Goal: Information Seeking & Learning: Find specific fact

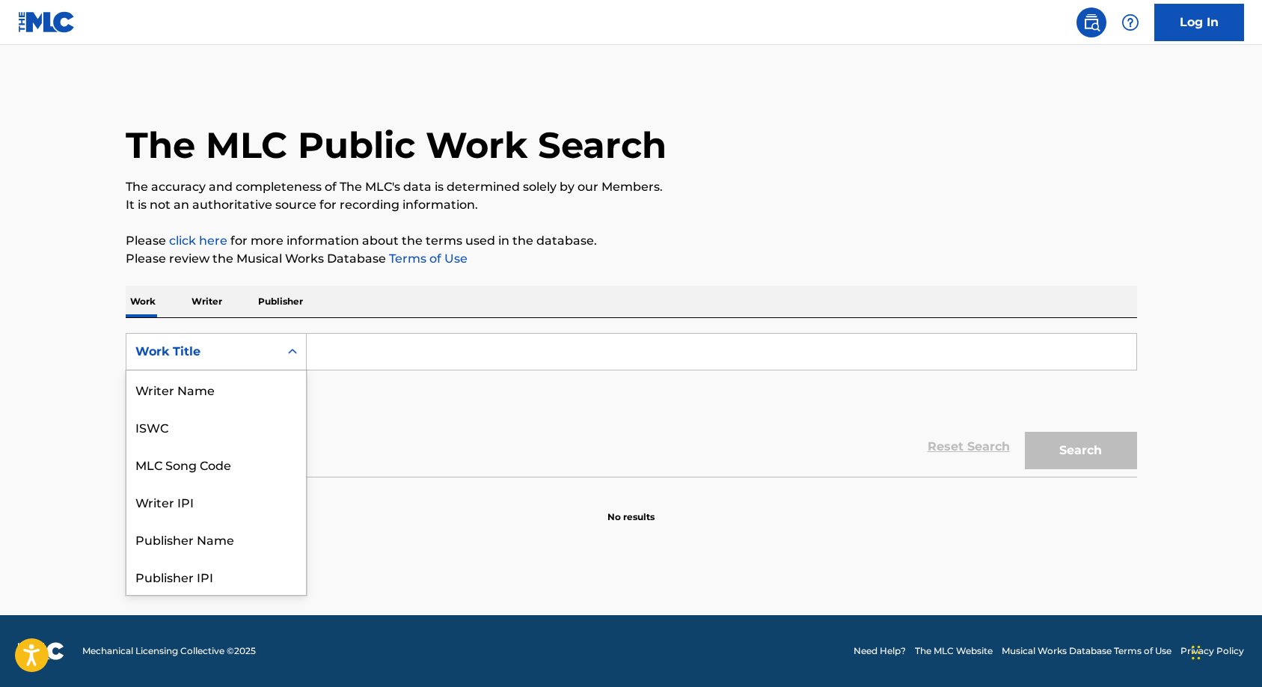
scroll to position [75, 0]
click at [223, 384] on div "MLC Song Code" at bounding box center [216, 388] width 180 height 37
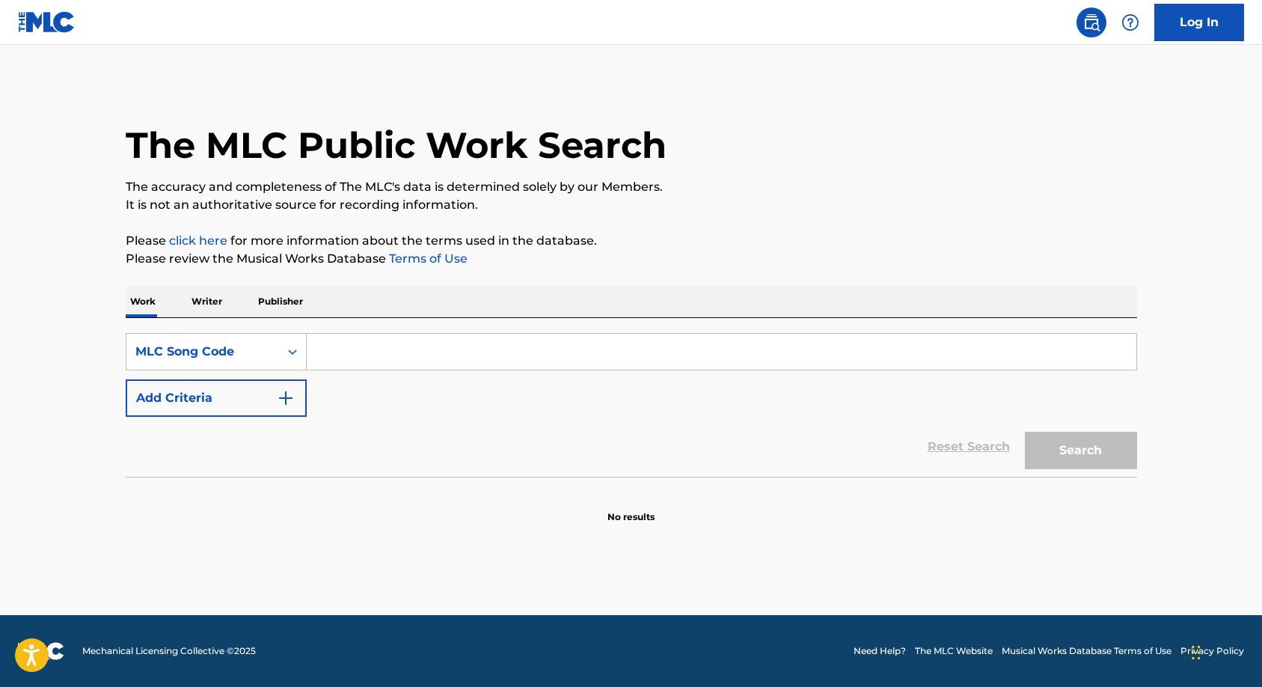
click at [319, 345] on input "Search Form" at bounding box center [722, 352] width 830 height 36
paste input "F34848"
type input "F34848"
click at [1058, 449] on button "Search" at bounding box center [1081, 450] width 112 height 37
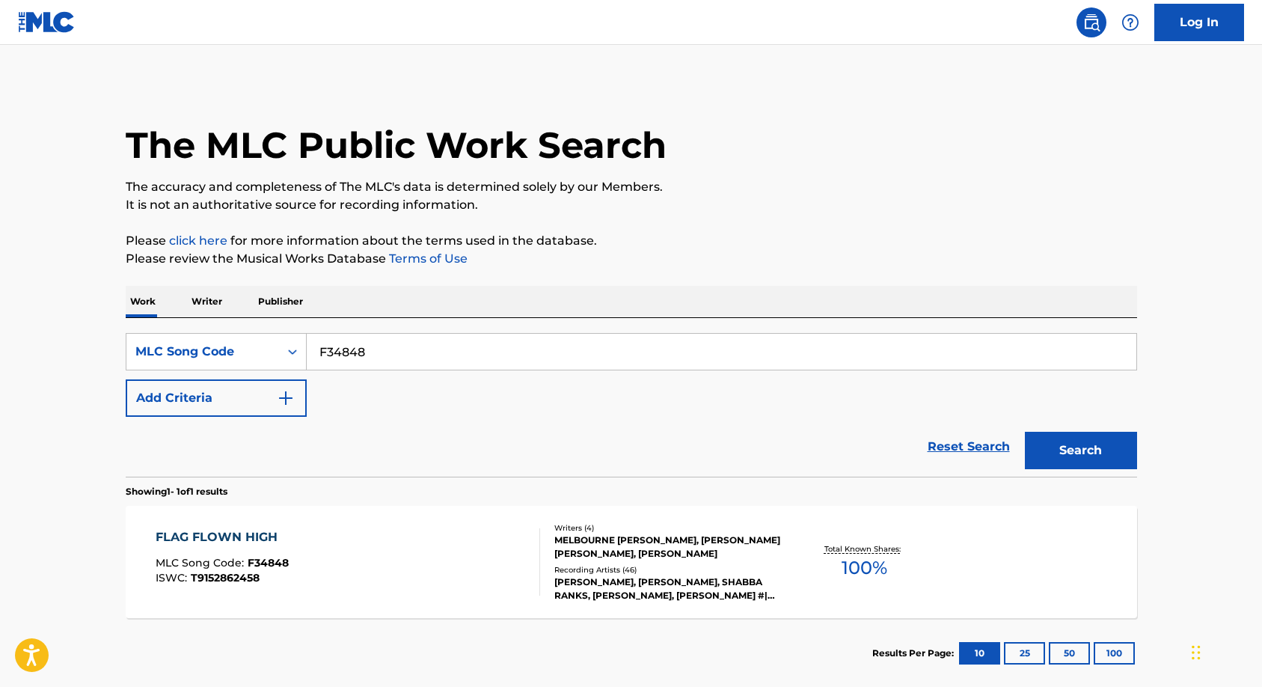
click at [632, 577] on div "[PERSON_NAME], [PERSON_NAME], SHABBA RANKS, [PERSON_NAME], [PERSON_NAME] #|# SH…" at bounding box center [667, 588] width 226 height 27
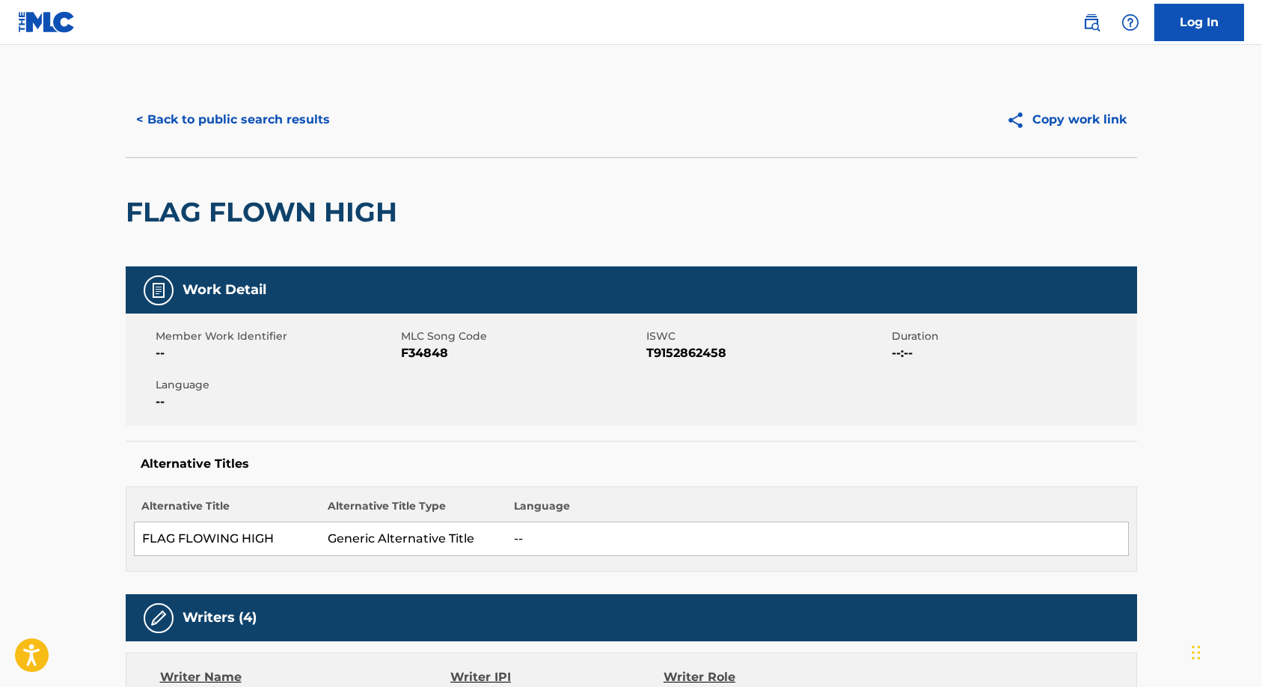
click at [699, 488] on div "Alternative Title Alternative Title Type Language FLAG FLOWING HIGH Generic Alt…" at bounding box center [631, 528] width 1011 height 85
click at [241, 126] on button "< Back to public search results" at bounding box center [233, 119] width 215 height 37
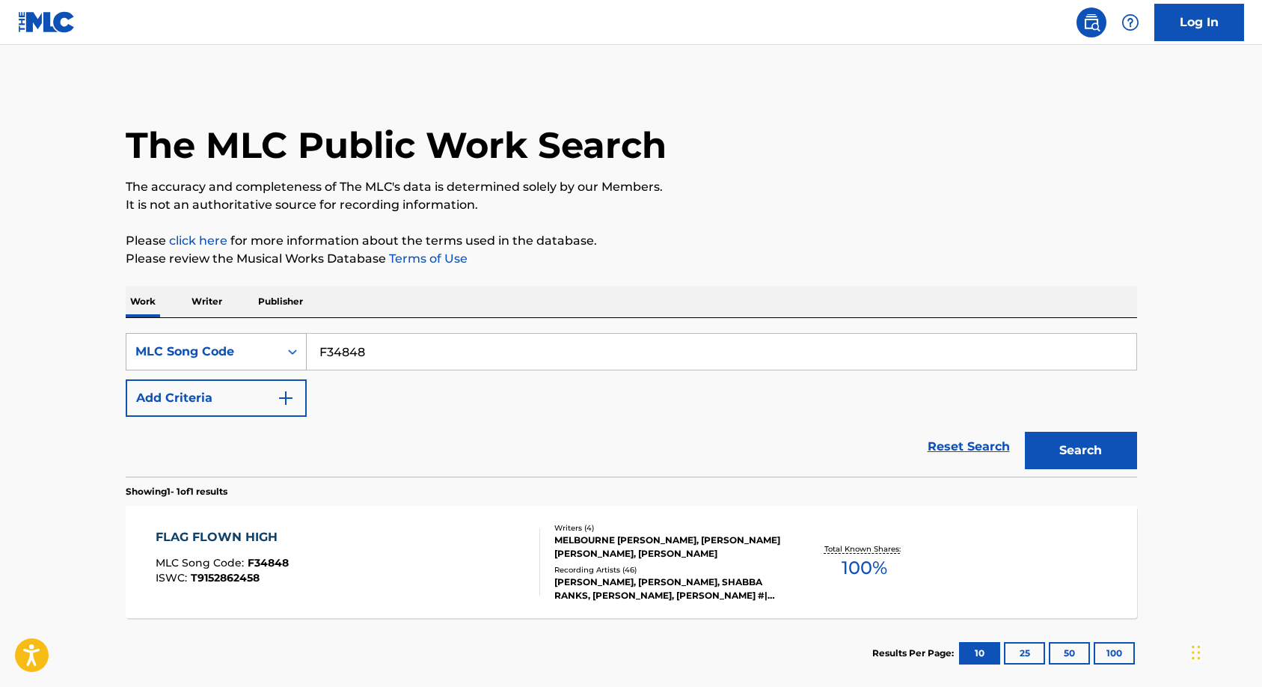
drag, startPoint x: 399, startPoint y: 356, endPoint x: 233, endPoint y: 358, distance: 165.3
click at [233, 358] on div "SearchWithCriteriaa7232ad9-3962-4cd0-a44b-242e79c89d44 MLC Song Code F34848" at bounding box center [631, 351] width 1011 height 37
paste input "NV8HOT)"
type input "NV8HOT"
click at [1076, 453] on button "Search" at bounding box center [1081, 450] width 112 height 37
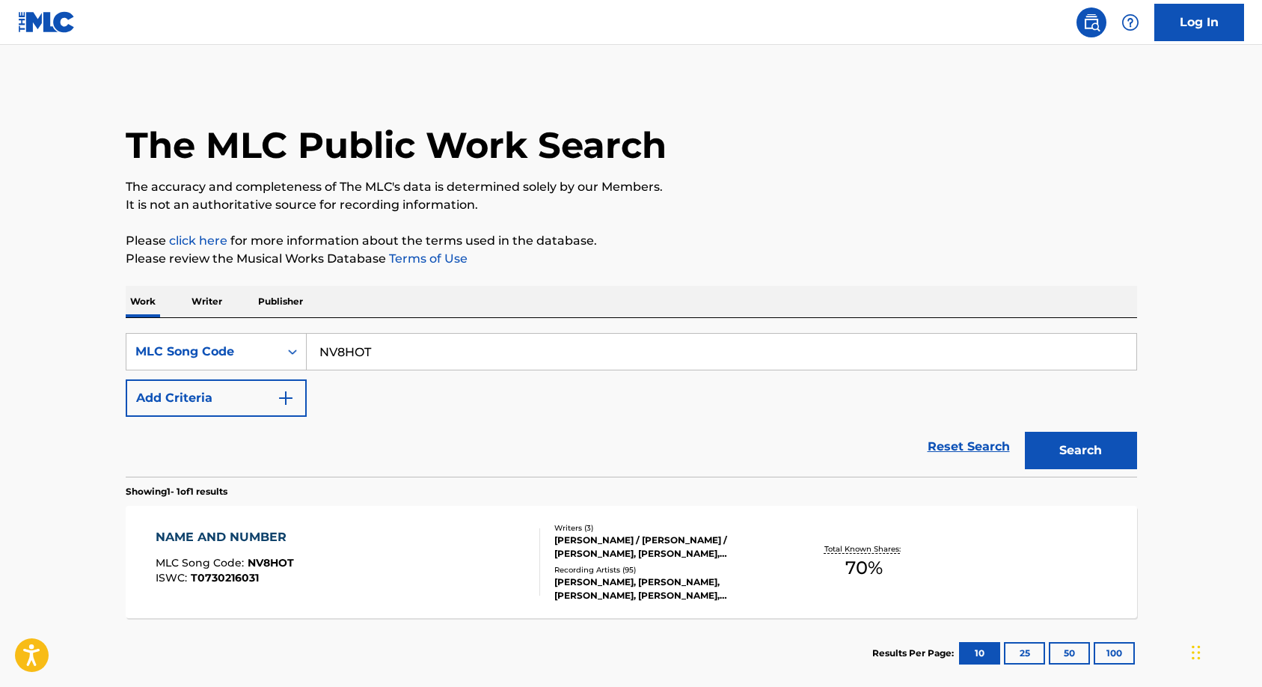
click at [654, 540] on div "[PERSON_NAME] / [PERSON_NAME] / [PERSON_NAME], [PERSON_NAME], [PERSON_NAME]" at bounding box center [667, 546] width 226 height 27
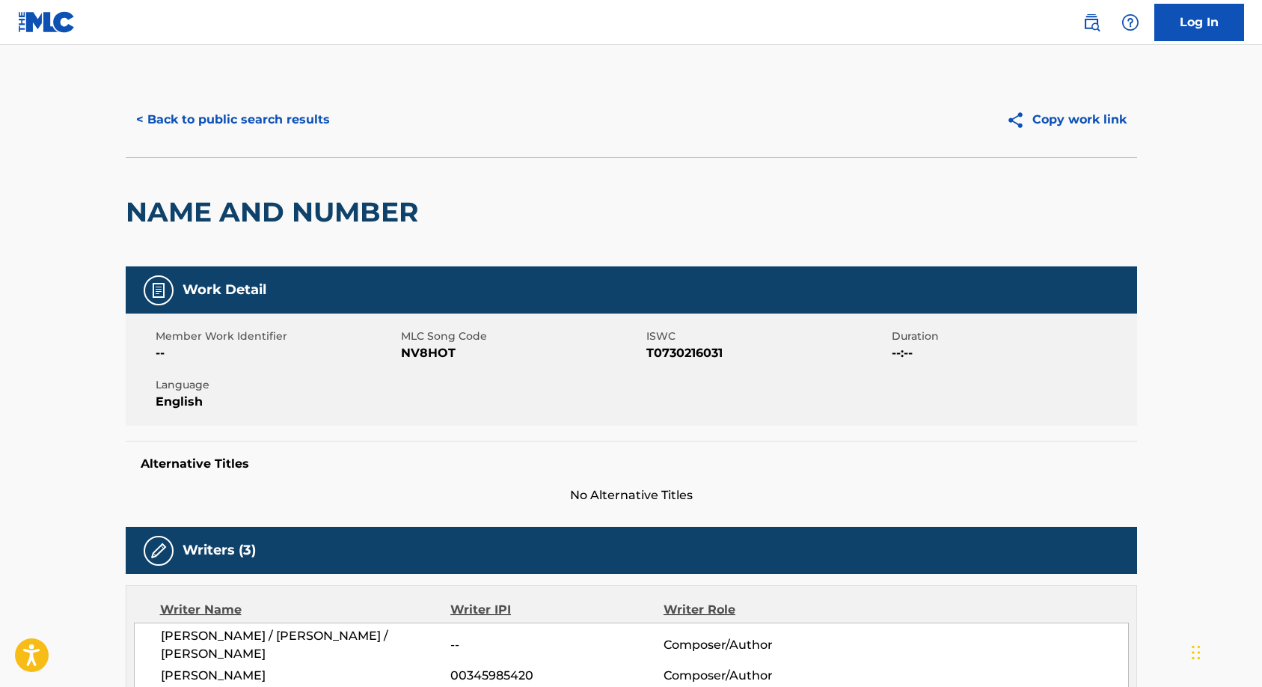
click at [233, 124] on button "< Back to public search results" at bounding box center [233, 119] width 215 height 37
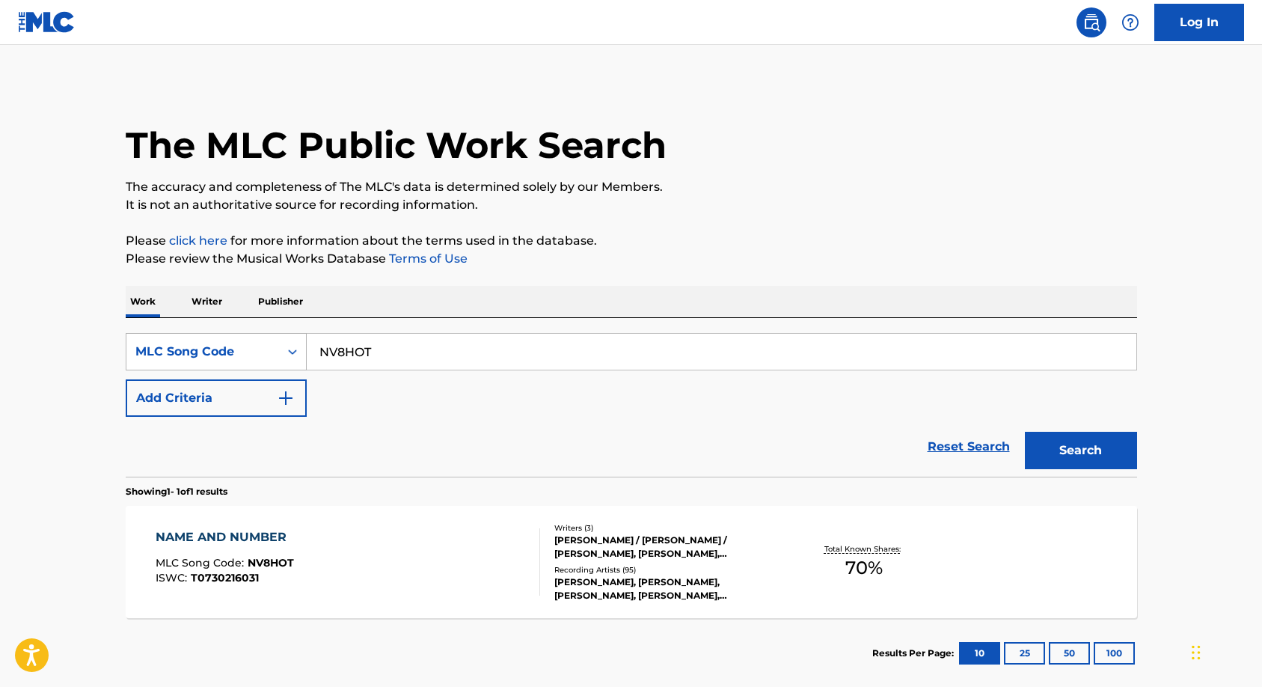
drag, startPoint x: 398, startPoint y: 351, endPoint x: 210, endPoint y: 348, distance: 187.8
click at [210, 348] on div "SearchWithCriteriaa7232ad9-3962-4cd0-a44b-242e79c89d44 MLC Song Code NV8HOT" at bounding box center [631, 351] width 1011 height 37
paste input "'N97WTI'."
click at [323, 349] on input "'N97WTI" at bounding box center [722, 352] width 830 height 36
type input "N97WTI"
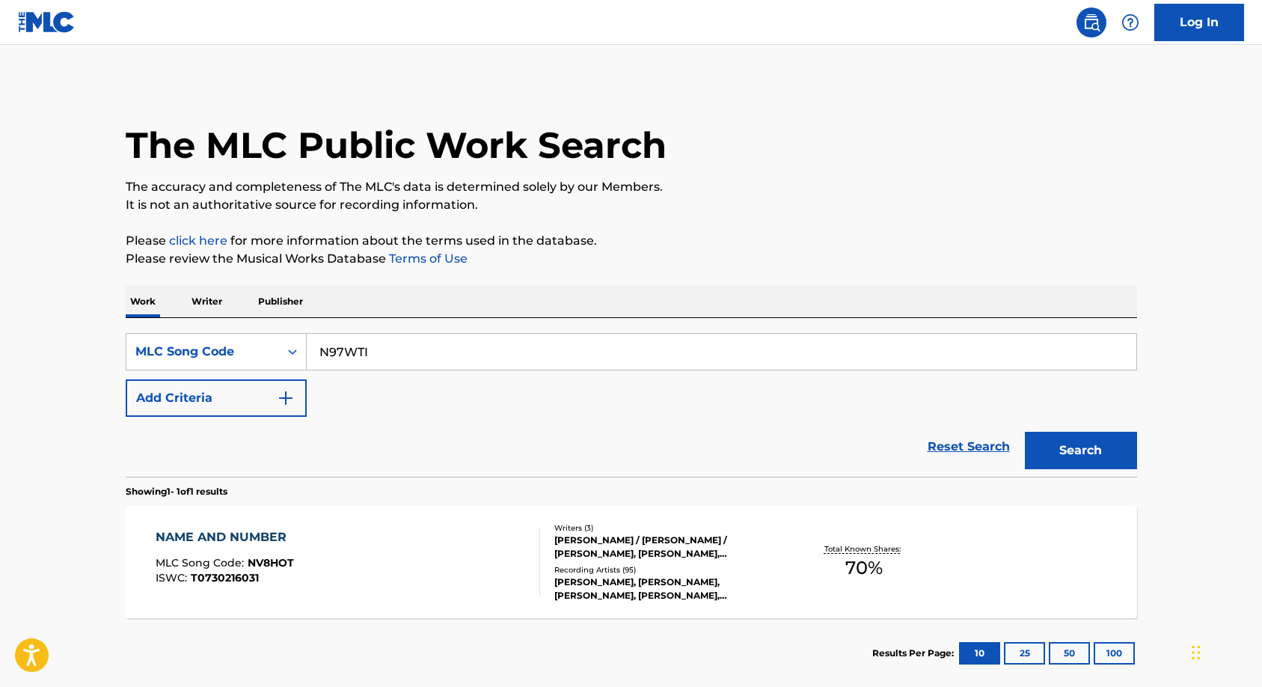
click at [1088, 451] on button "Search" at bounding box center [1081, 450] width 112 height 37
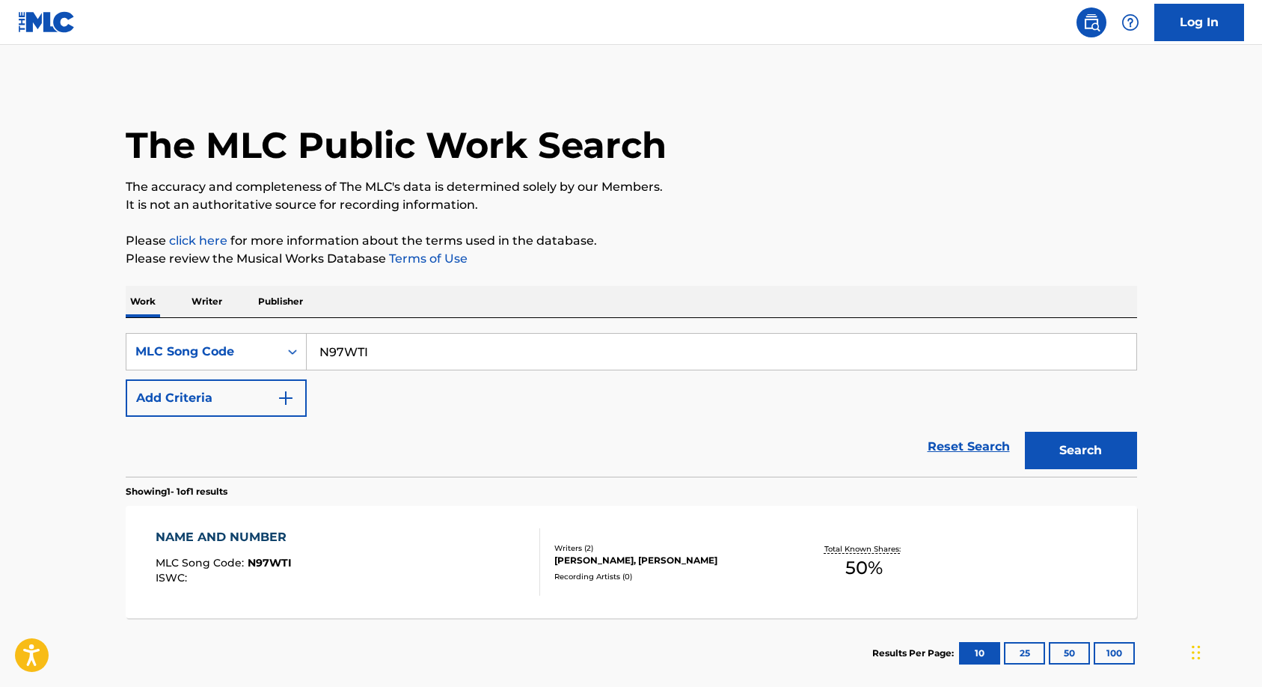
click at [659, 554] on div "[PERSON_NAME], [PERSON_NAME]" at bounding box center [667, 560] width 226 height 13
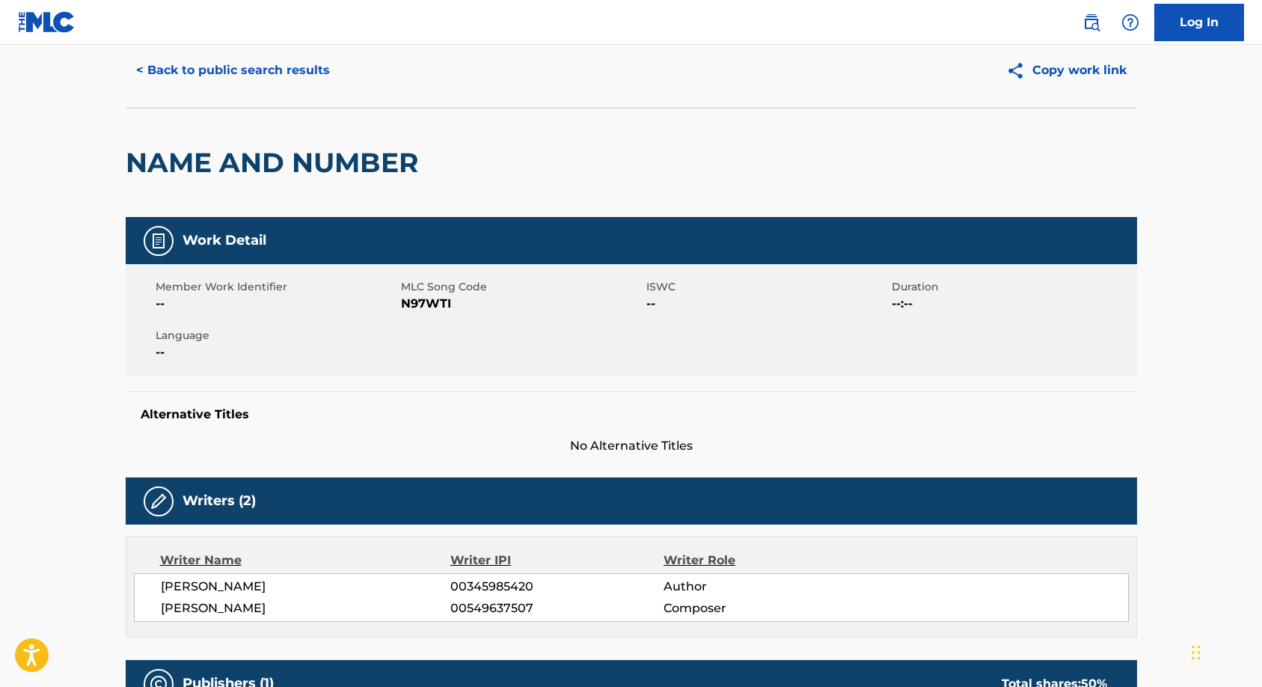
scroll to position [1, 0]
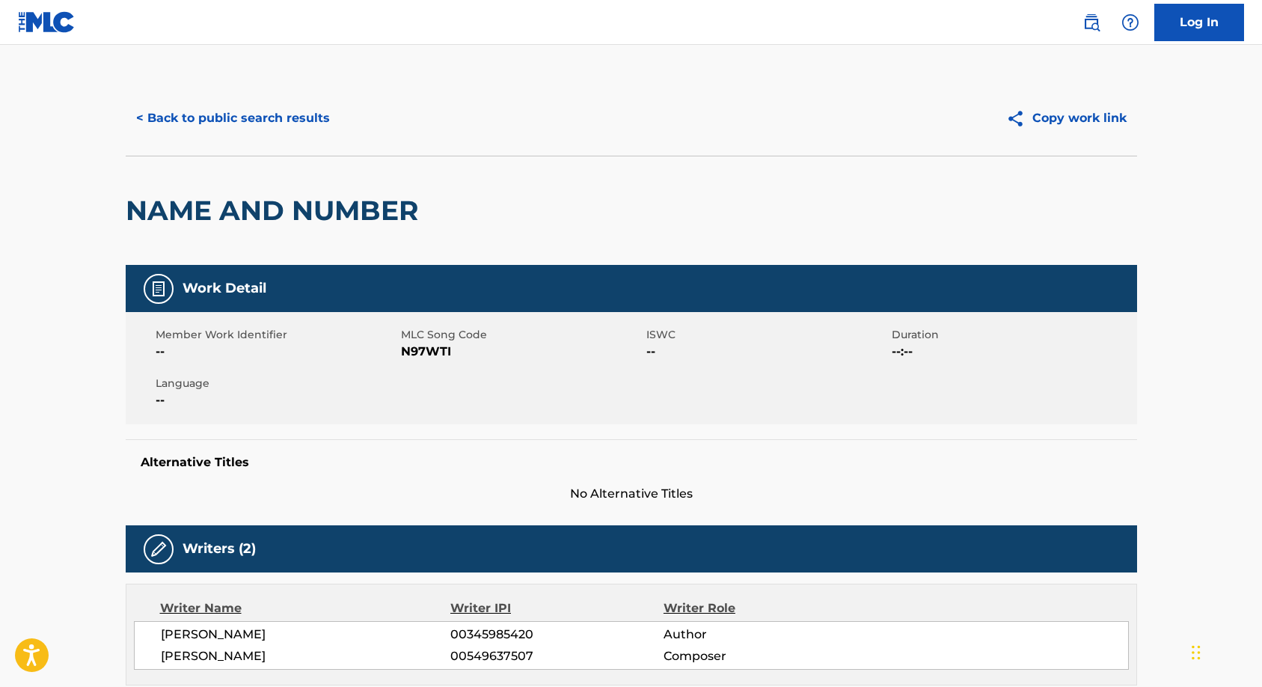
click at [255, 117] on button "< Back to public search results" at bounding box center [233, 117] width 215 height 37
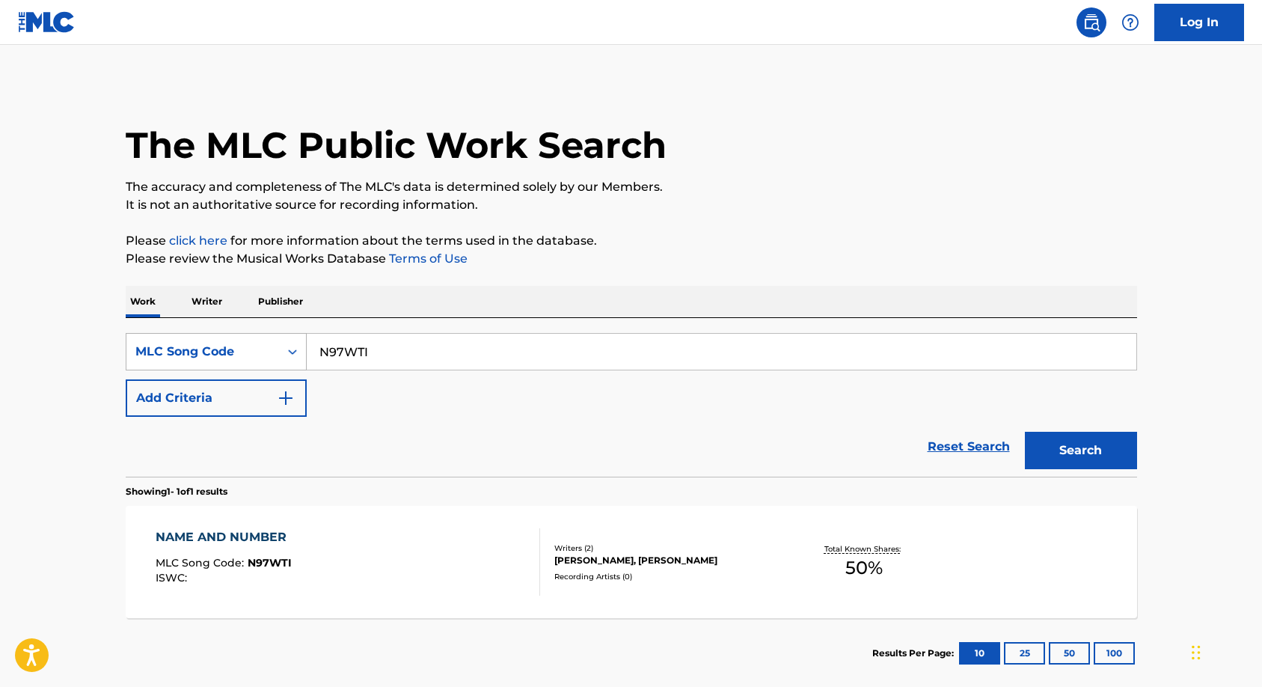
drag, startPoint x: 408, startPoint y: 349, endPoint x: 141, endPoint y: 337, distance: 267.3
click at [141, 337] on div "SearchWithCriteriaa7232ad9-3962-4cd0-a44b-242e79c89d44 MLC Song Code N97WTI" at bounding box center [631, 351] width 1011 height 37
paste input "R2977S"
type input "R2977S"
click at [1064, 450] on button "Search" at bounding box center [1081, 450] width 112 height 37
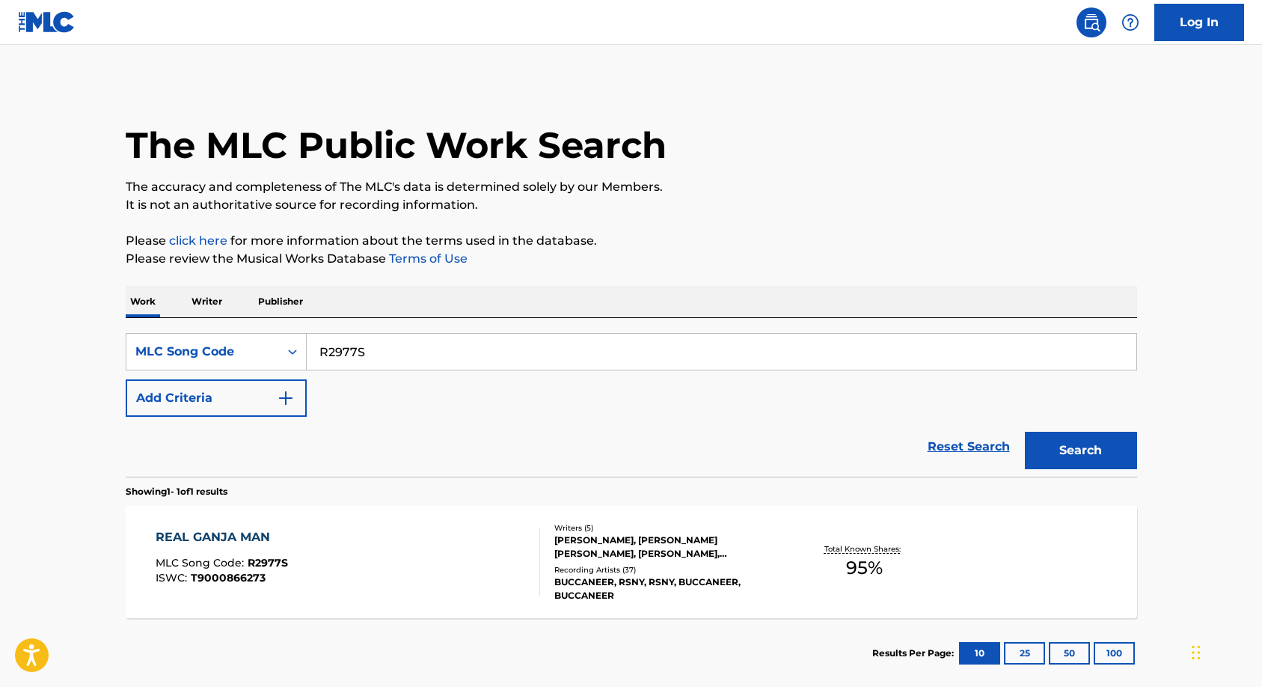
scroll to position [81, 0]
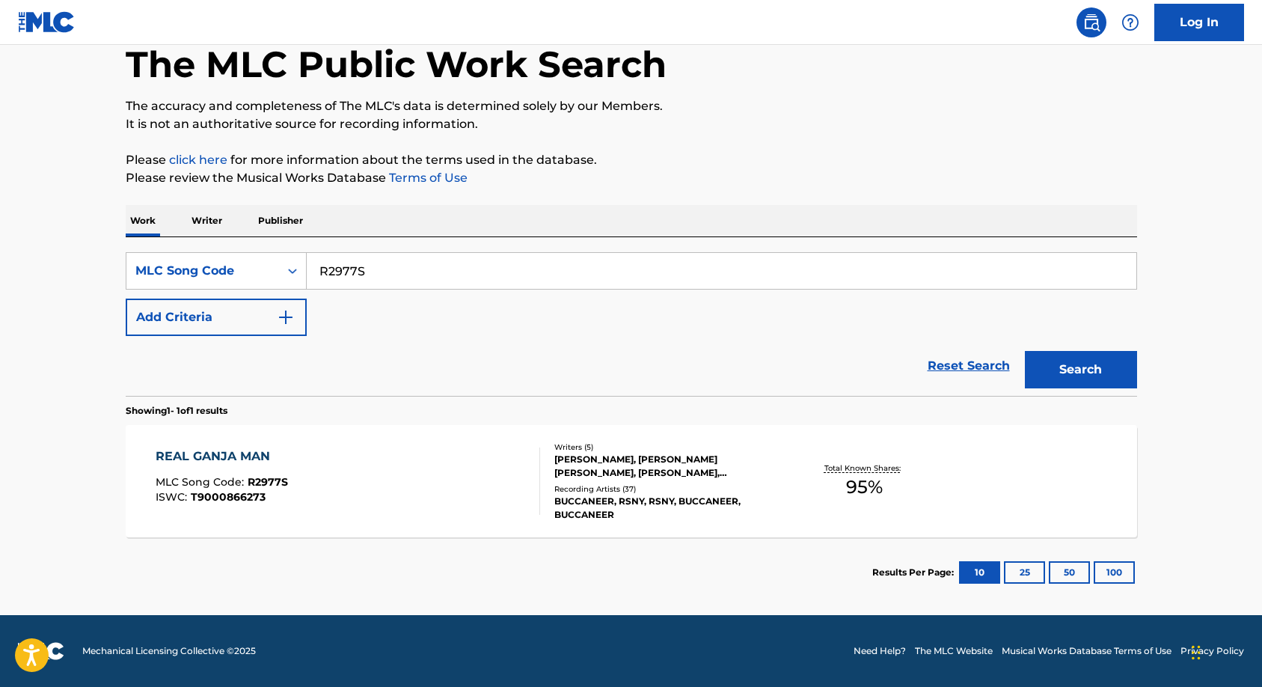
click at [652, 465] on div "[PERSON_NAME], [PERSON_NAME] [PERSON_NAME], [PERSON_NAME], [PERSON_NAME], [PERS…" at bounding box center [667, 466] width 226 height 27
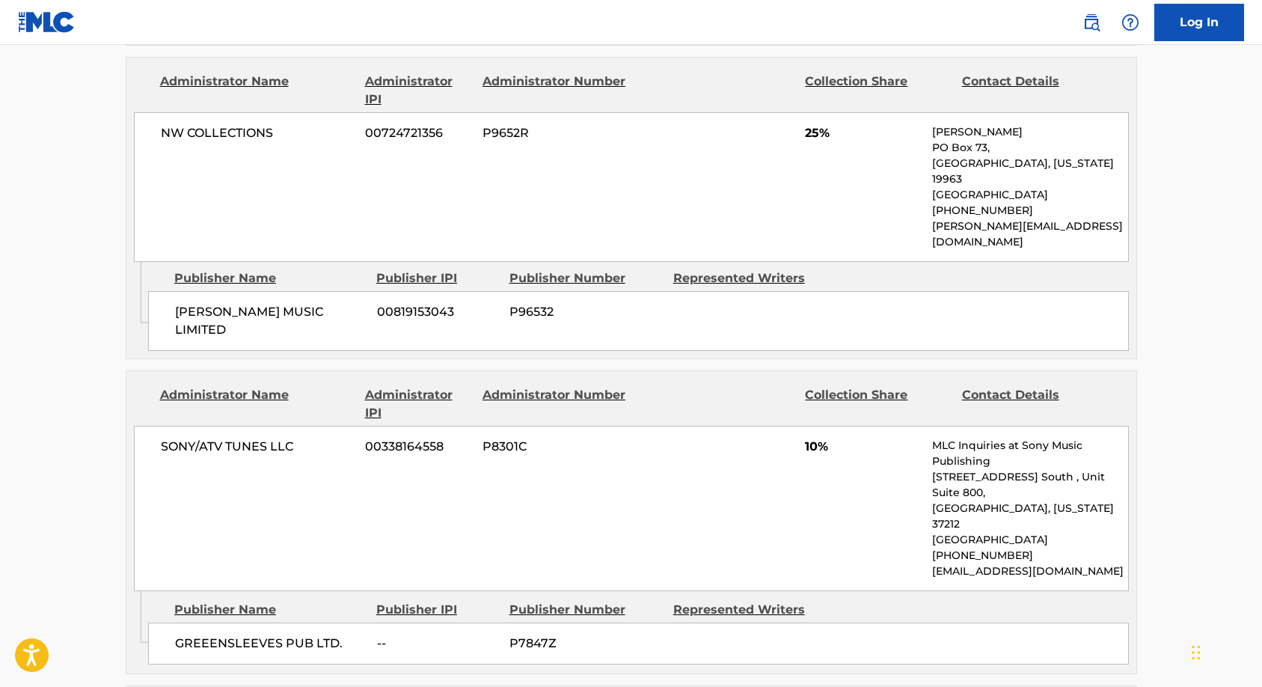
scroll to position [1247, 0]
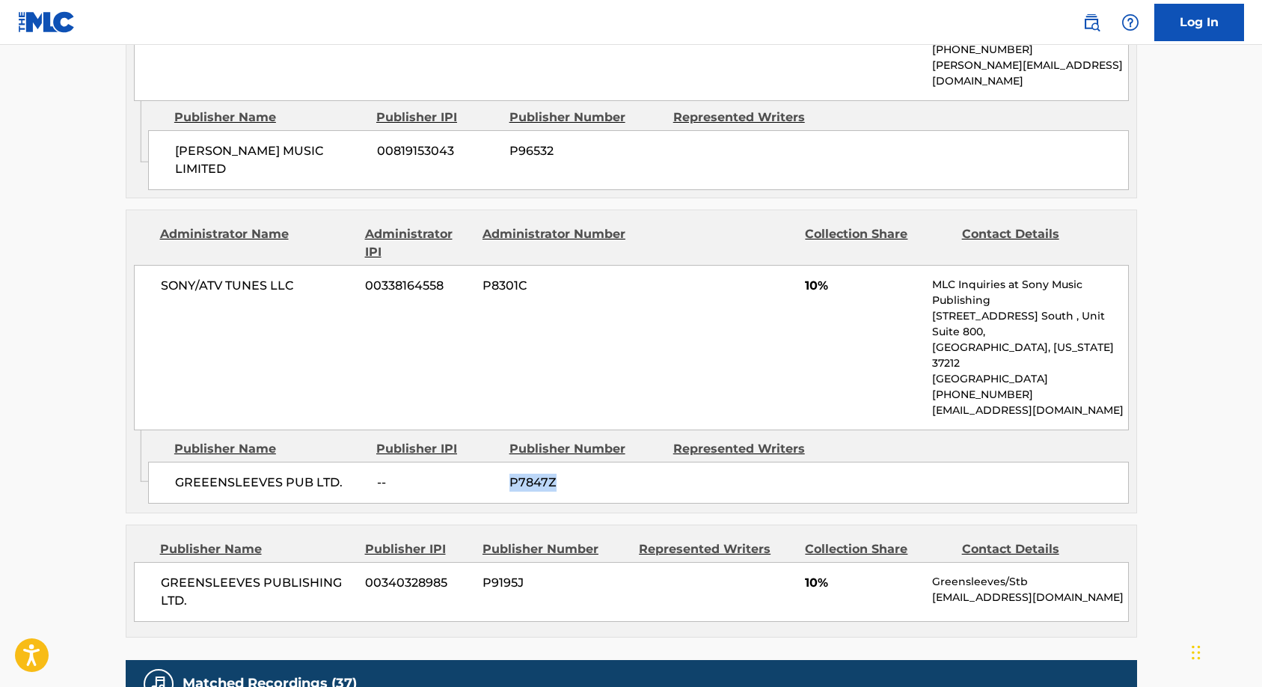
drag, startPoint x: 557, startPoint y: 412, endPoint x: 509, endPoint y: 409, distance: 48.7
click at [509, 473] on span "P7847Z" at bounding box center [585, 482] width 153 height 18
copy span "P7847Z"
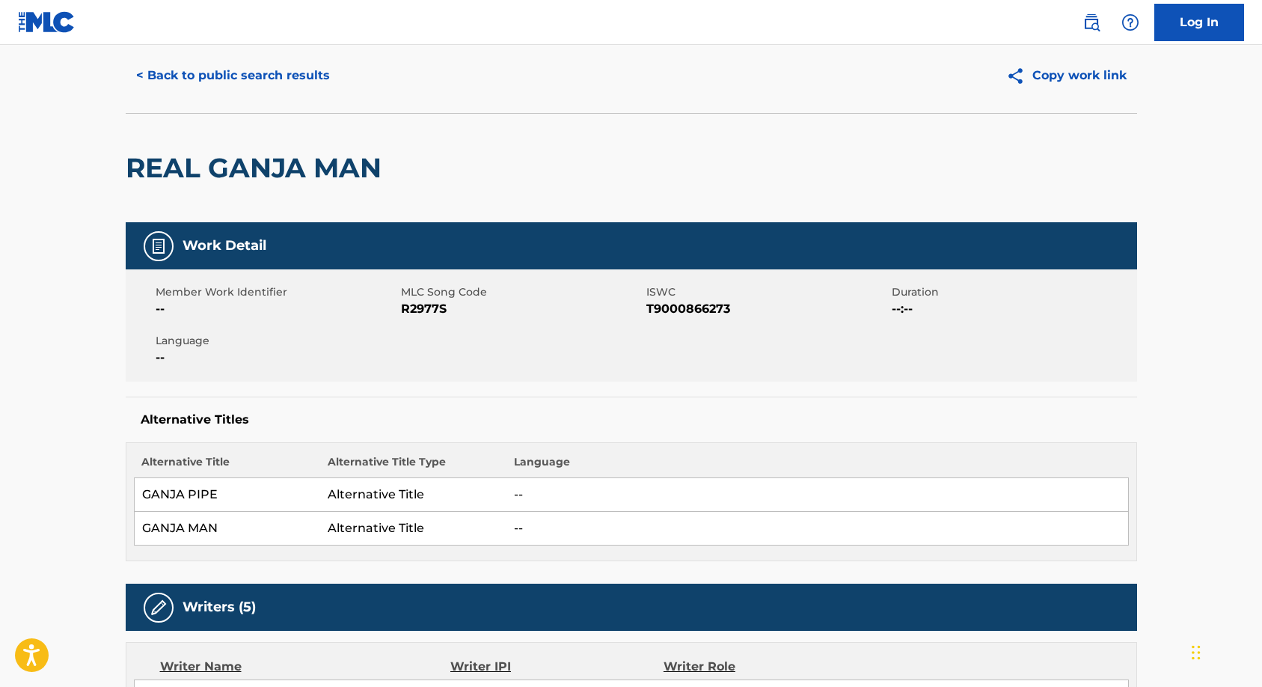
scroll to position [0, 0]
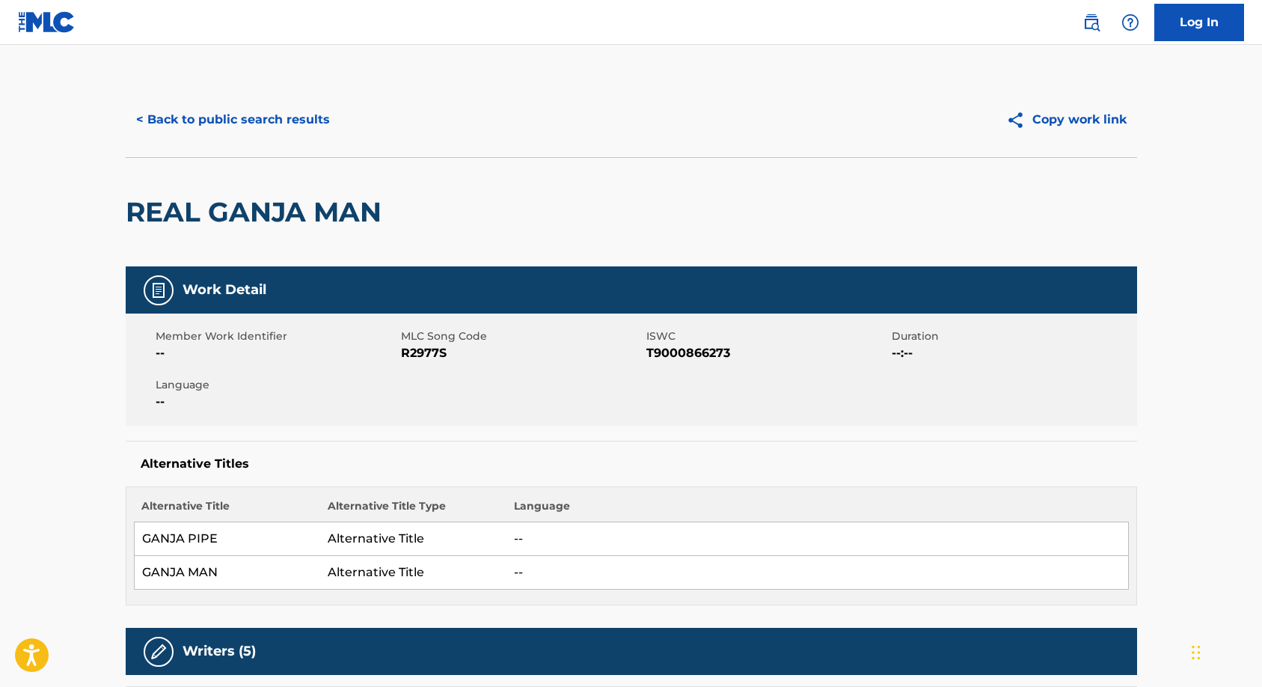
click at [218, 123] on button "< Back to public search results" at bounding box center [233, 119] width 215 height 37
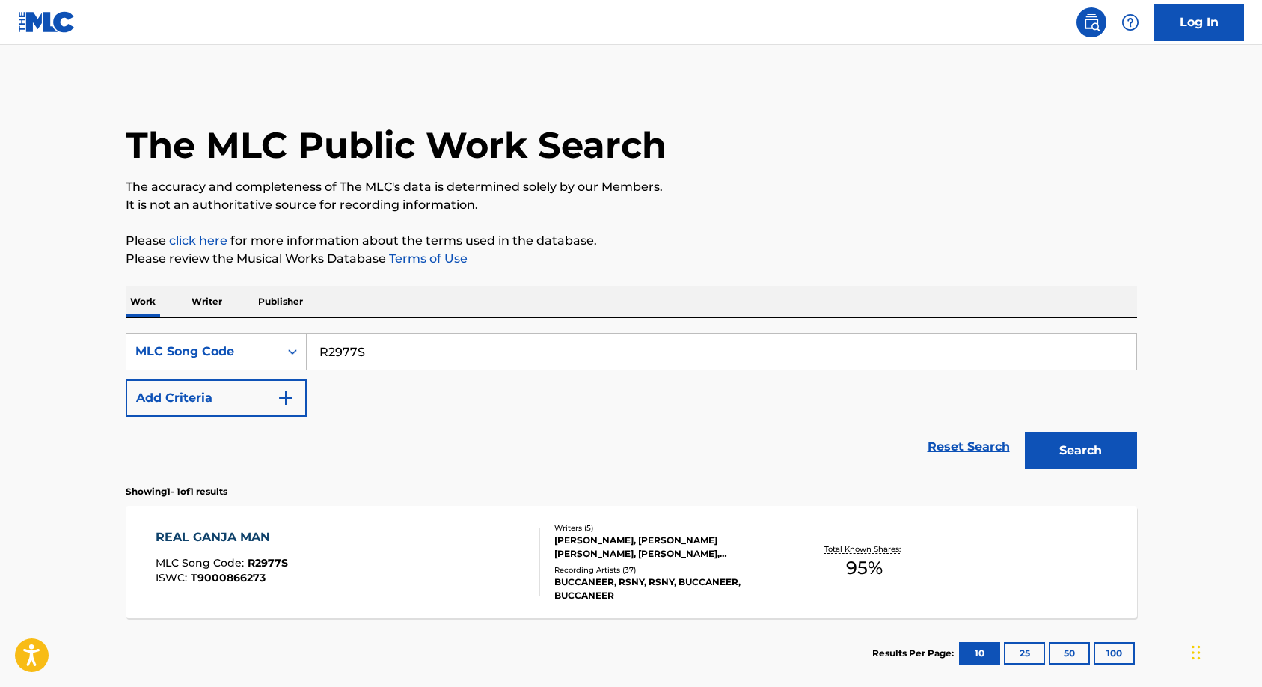
scroll to position [42, 0]
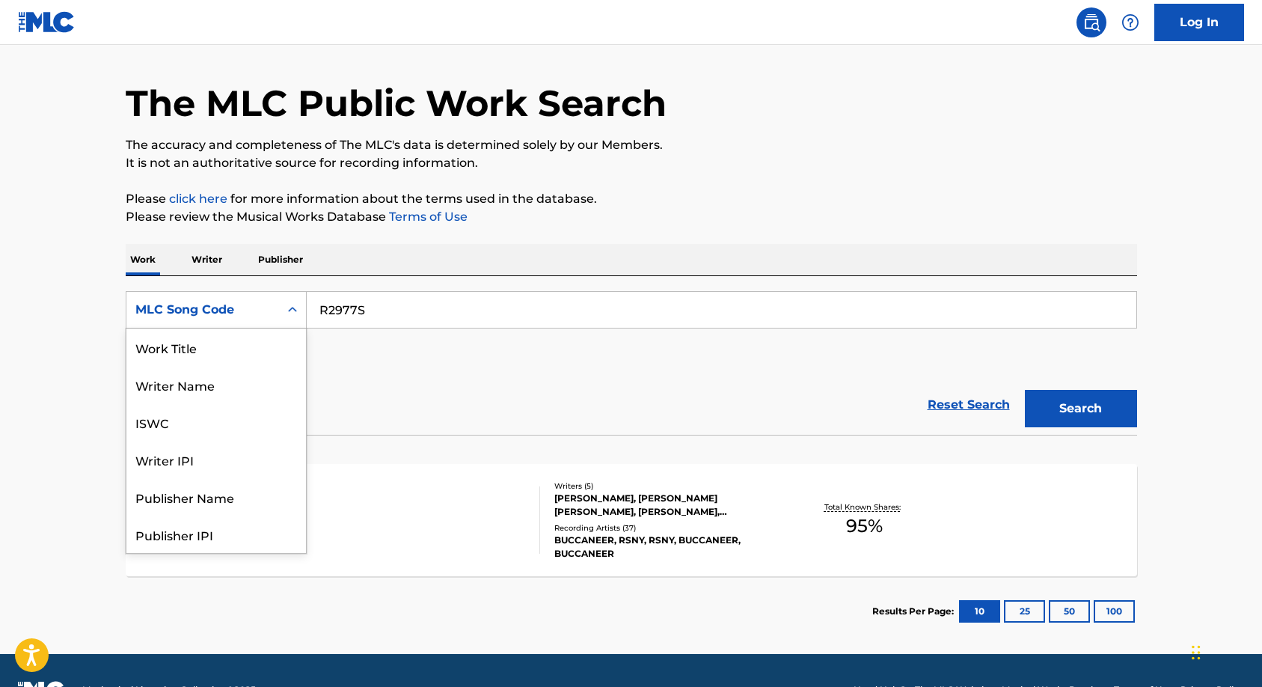
click at [294, 305] on icon "Search Form" at bounding box center [292, 309] width 15 height 15
click at [214, 497] on div "MLC Publisher Number" at bounding box center [216, 496] width 180 height 37
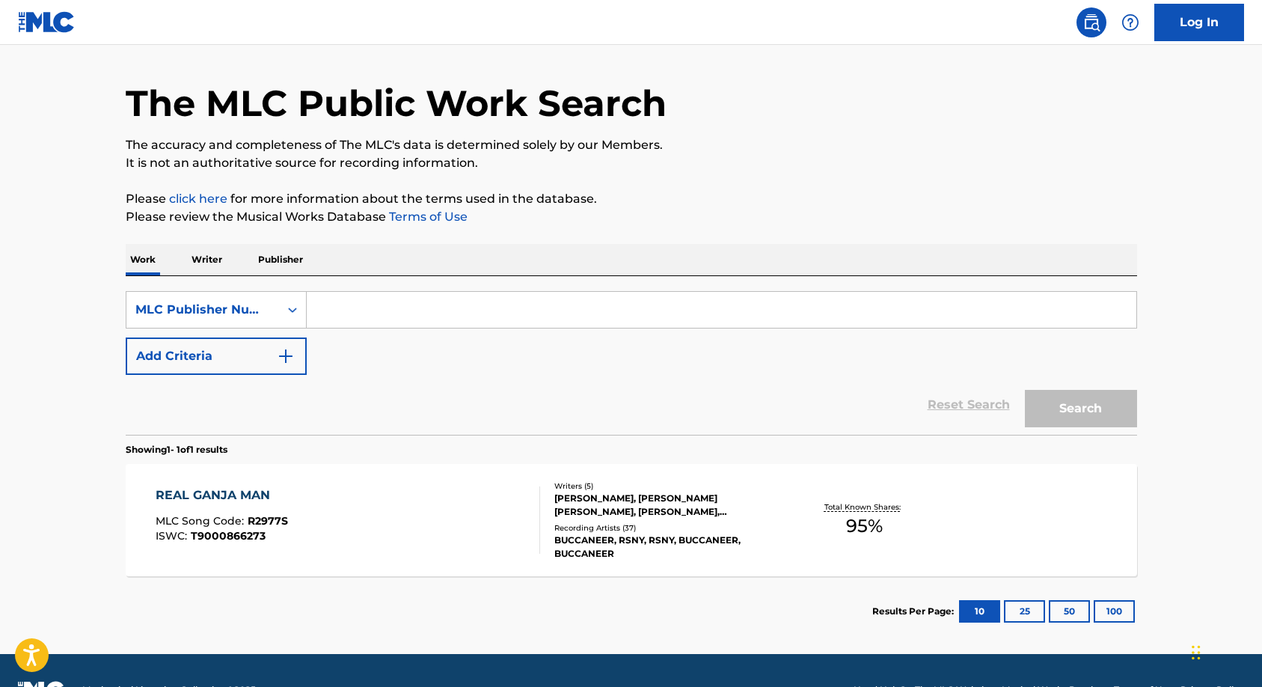
click at [348, 307] on input "Search Form" at bounding box center [722, 310] width 830 height 36
paste input "P7847Z"
type input "P7847Z"
click at [1067, 407] on button "Search" at bounding box center [1081, 408] width 112 height 37
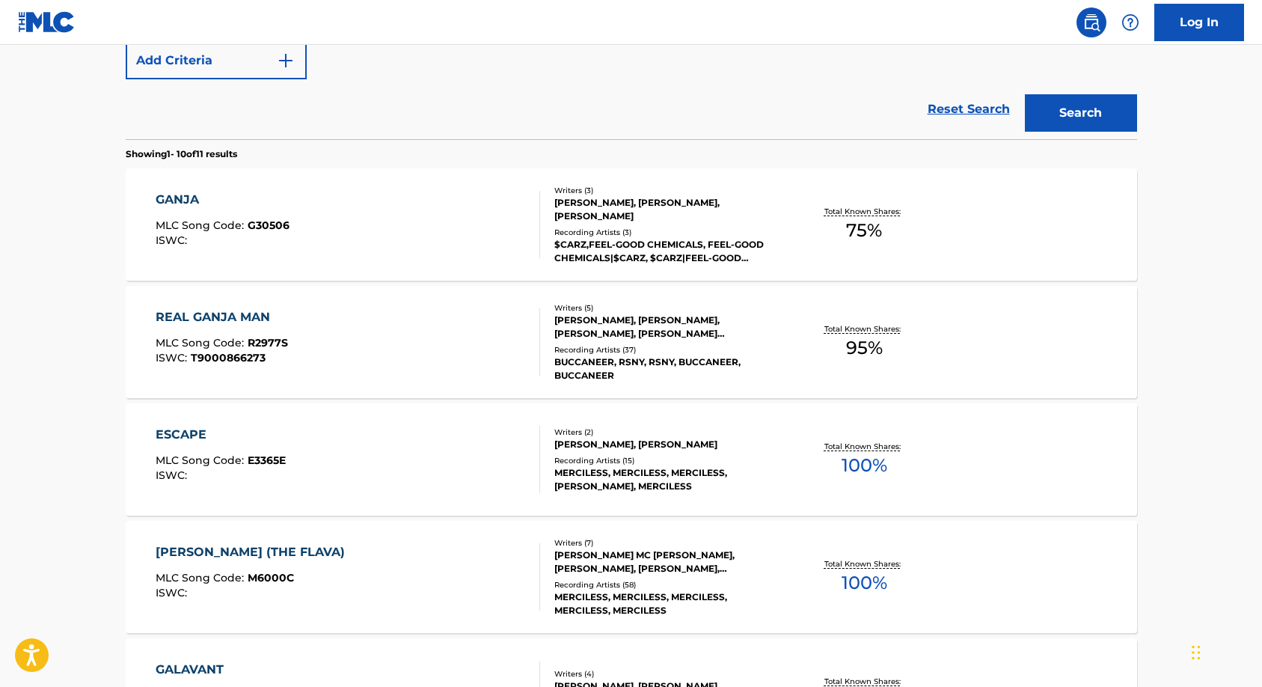
scroll to position [374, 0]
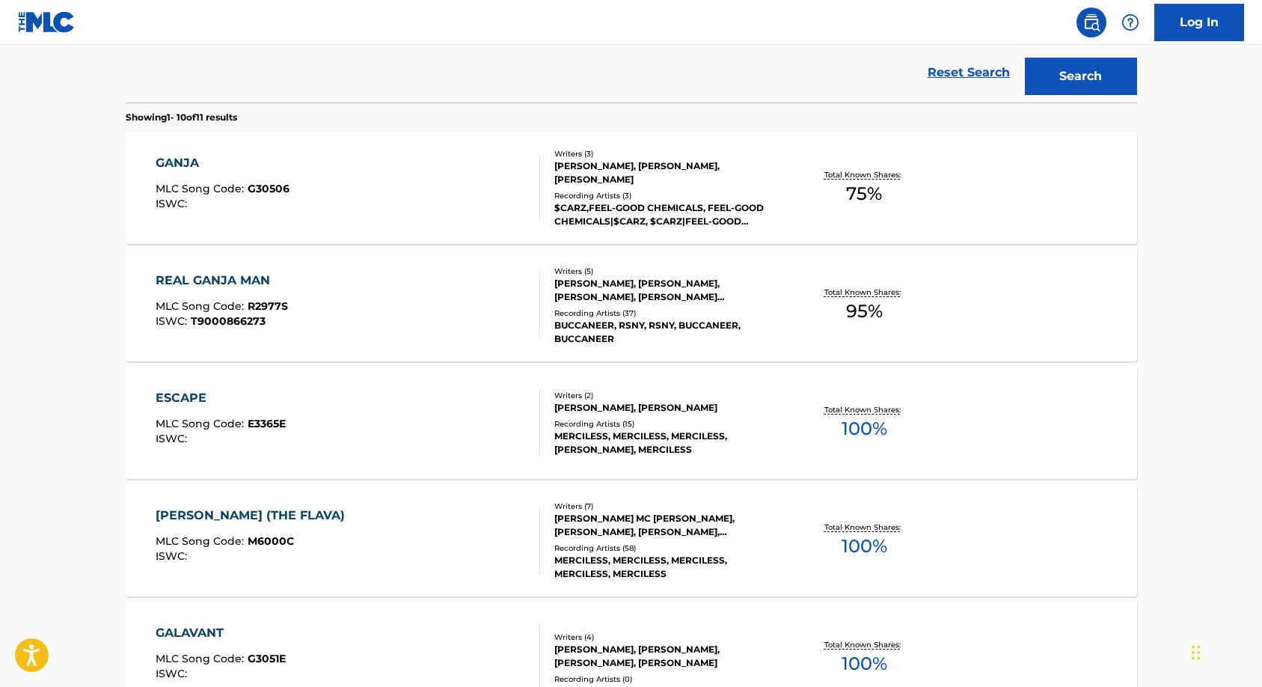
click at [585, 210] on div "$CARZ,FEEL-GOOD CHEMICALS, FEEL-GOOD CHEMICALS|$CARZ, $CARZ|FEEL-GOOD CHEMICALS" at bounding box center [667, 214] width 226 height 27
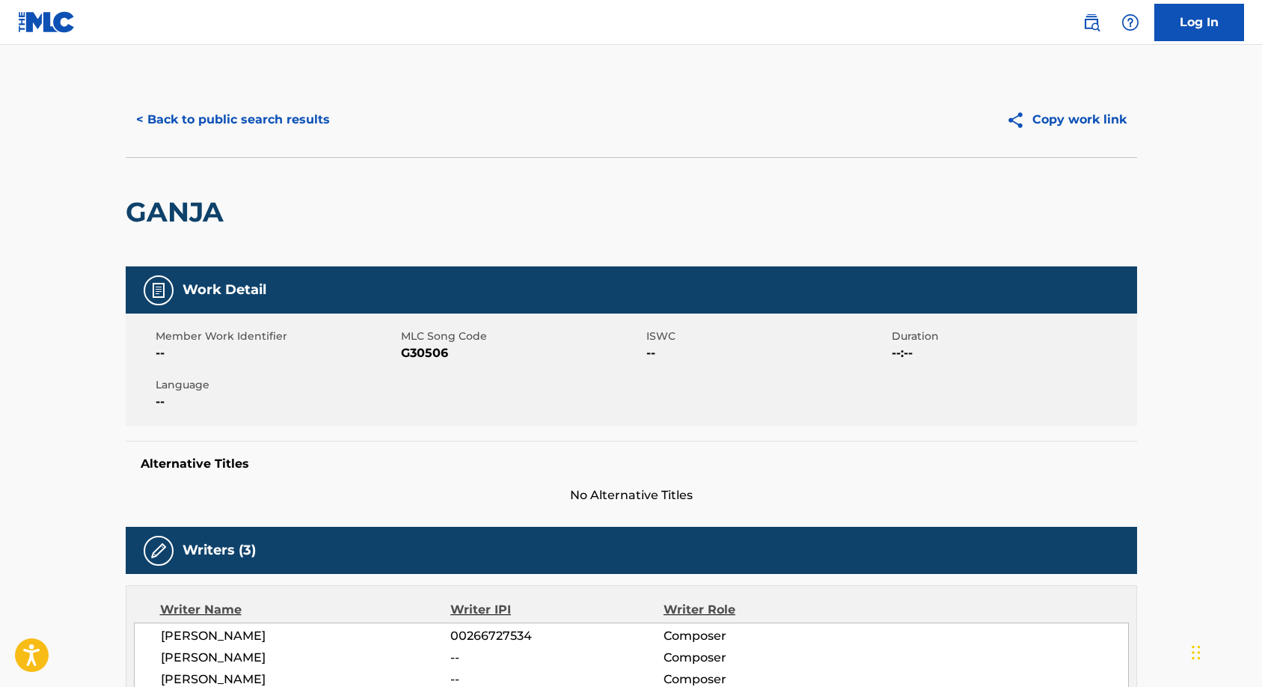
click at [248, 119] on button "< Back to public search results" at bounding box center [233, 119] width 215 height 37
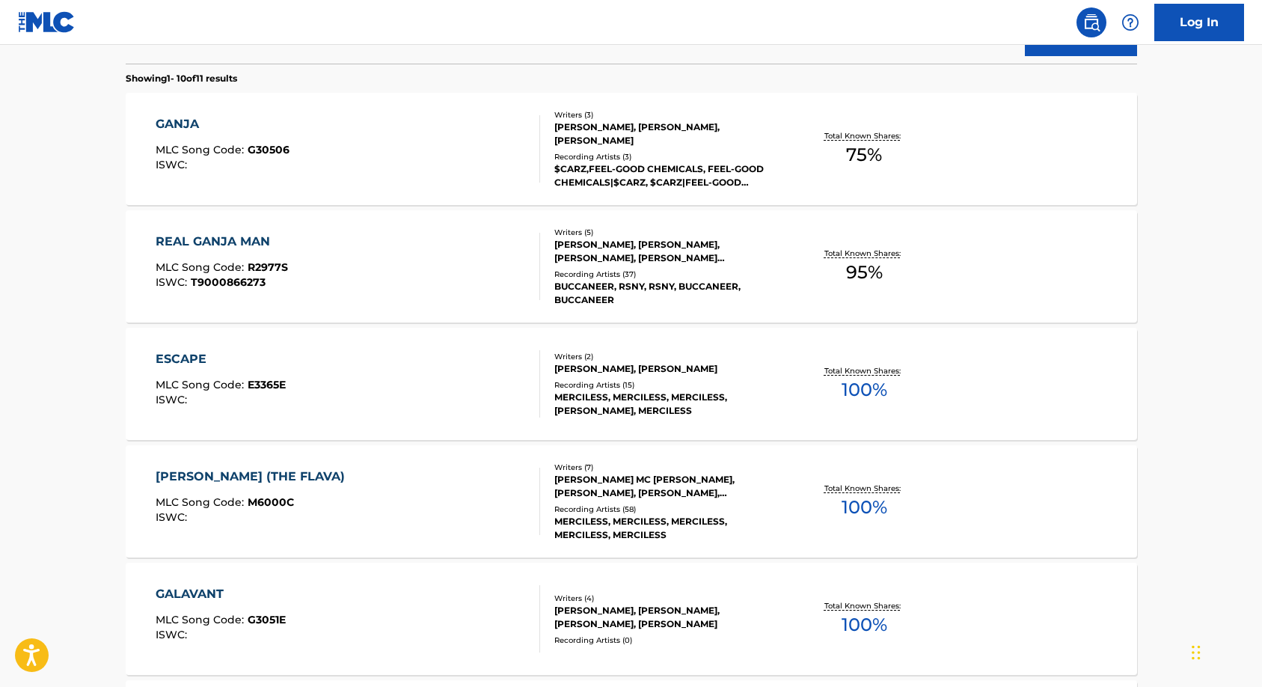
click at [598, 381] on div "Recording Artists ( 15 )" at bounding box center [667, 384] width 226 height 11
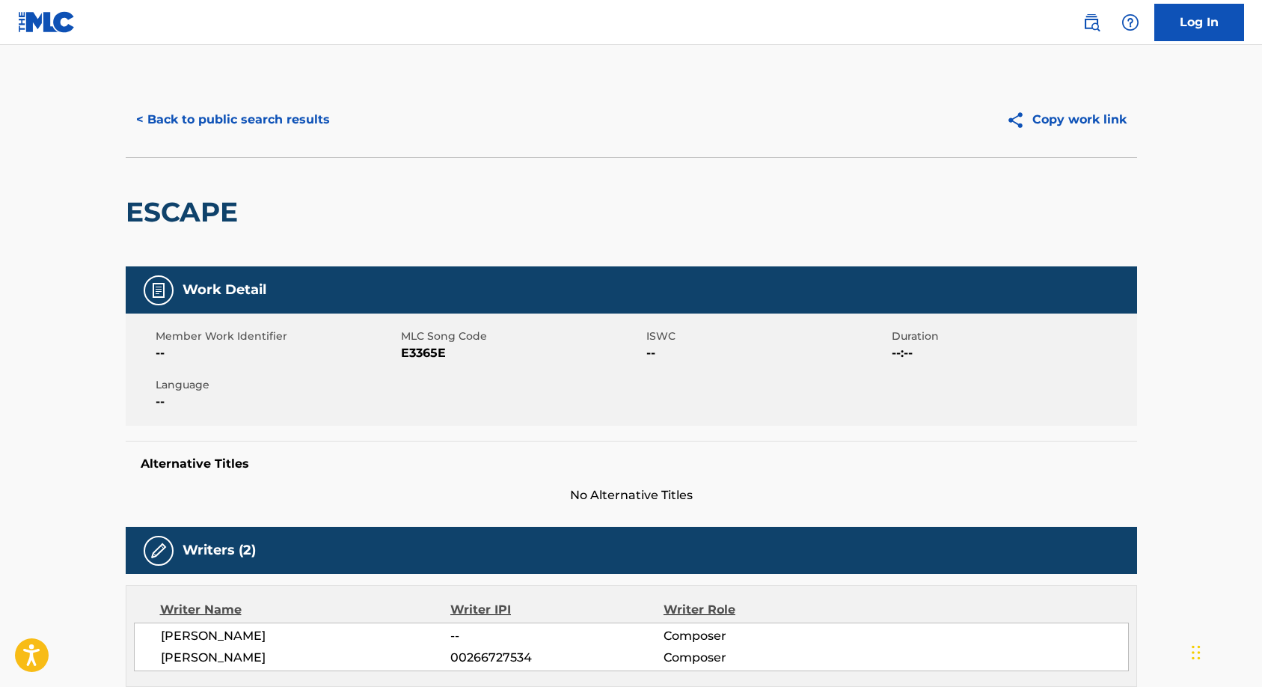
click at [210, 119] on button "< Back to public search results" at bounding box center [233, 119] width 215 height 37
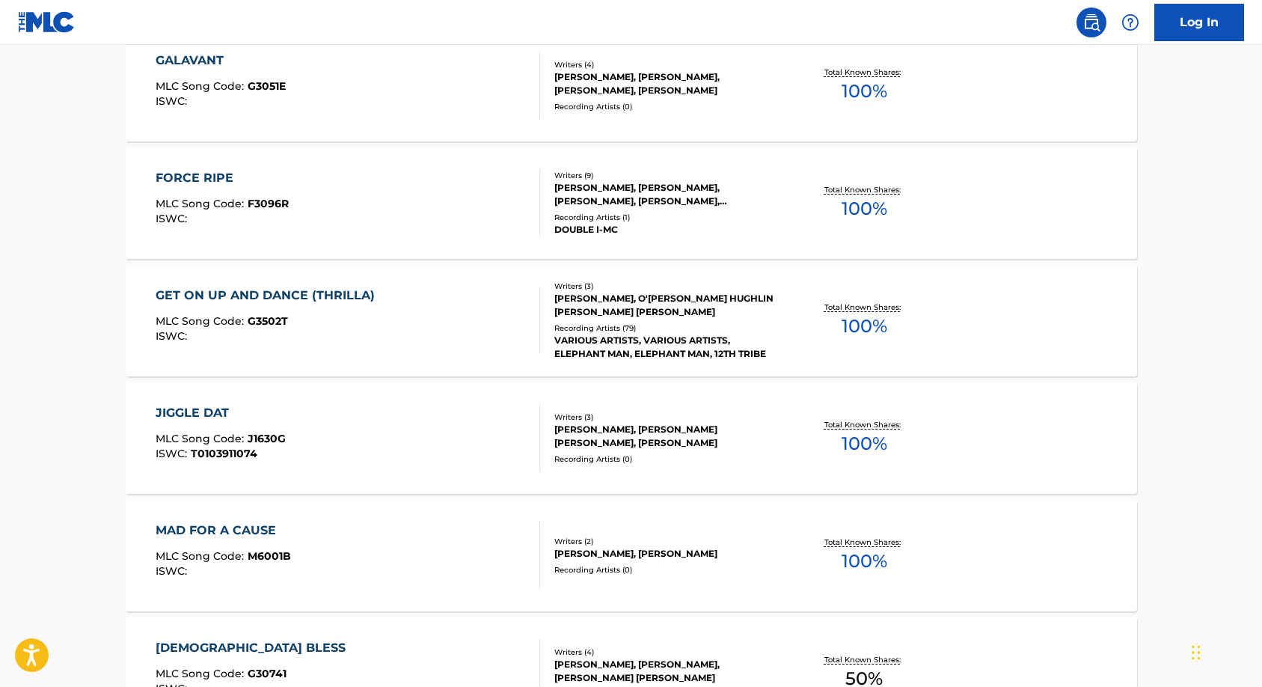
scroll to position [951, 0]
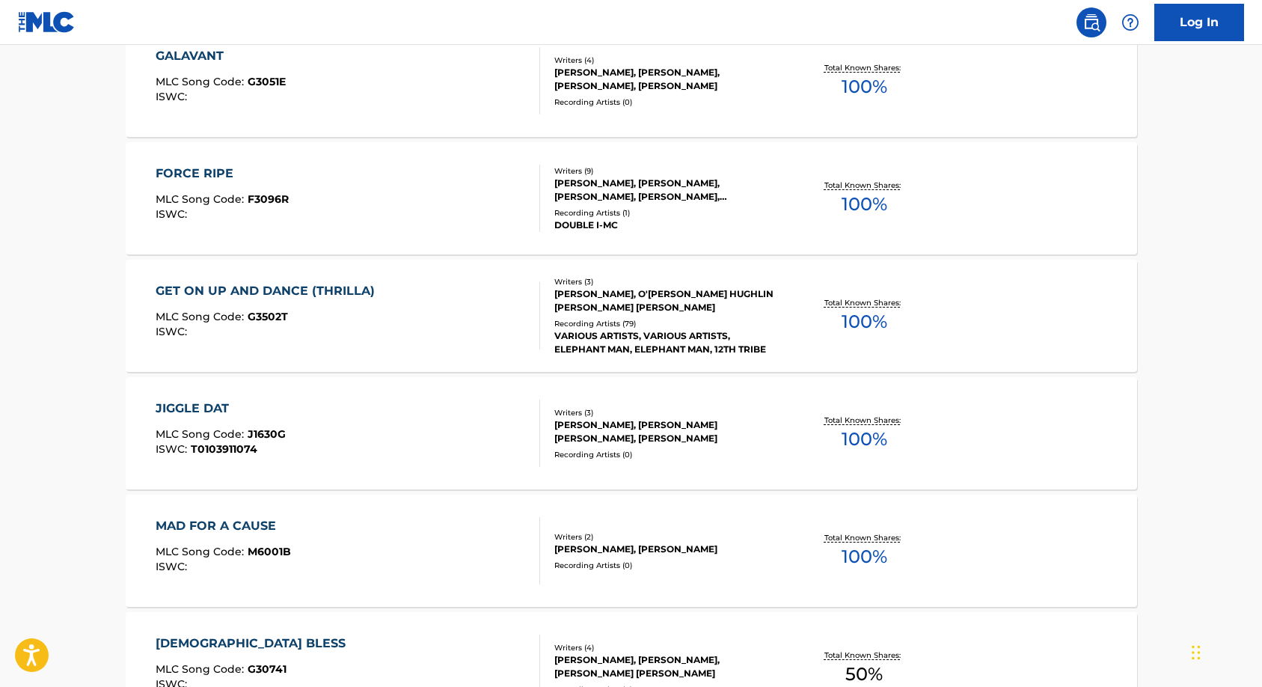
click at [589, 331] on div "VARIOUS ARTISTS, VARIOUS ARTISTS, ELEPHANT MAN, ELEPHANT MAN, 12TH TRIBE" at bounding box center [667, 342] width 226 height 27
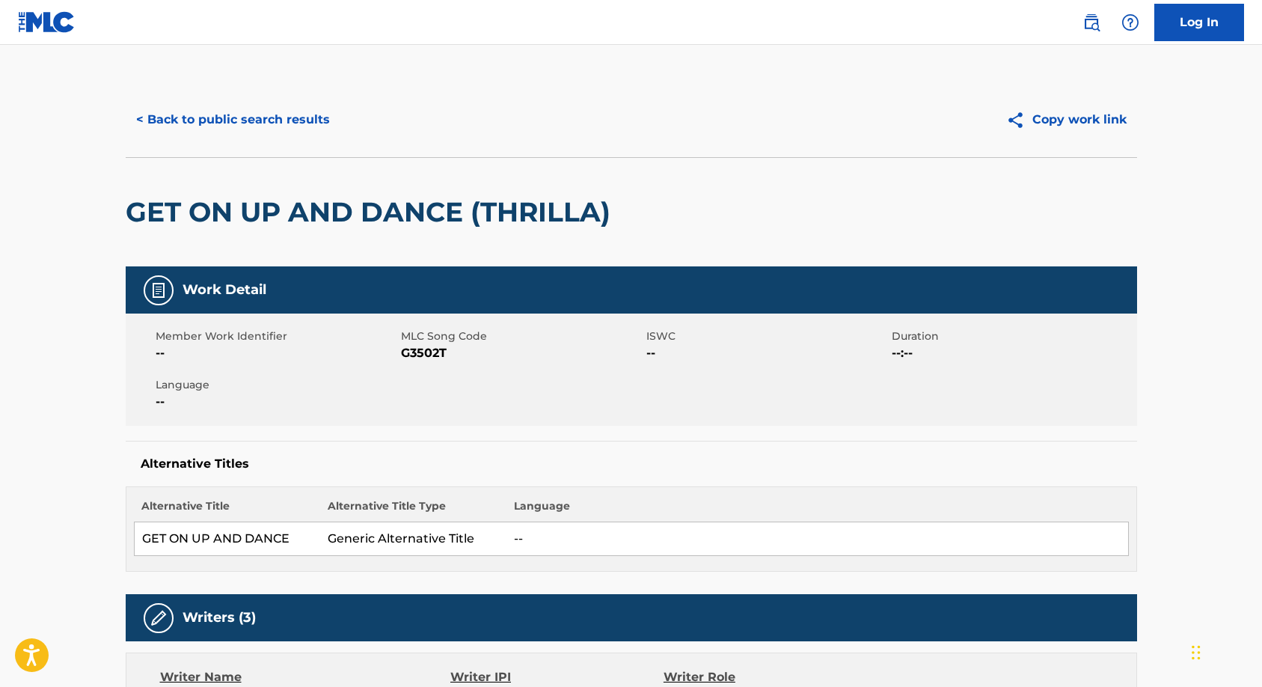
click at [297, 120] on button "< Back to public search results" at bounding box center [233, 119] width 215 height 37
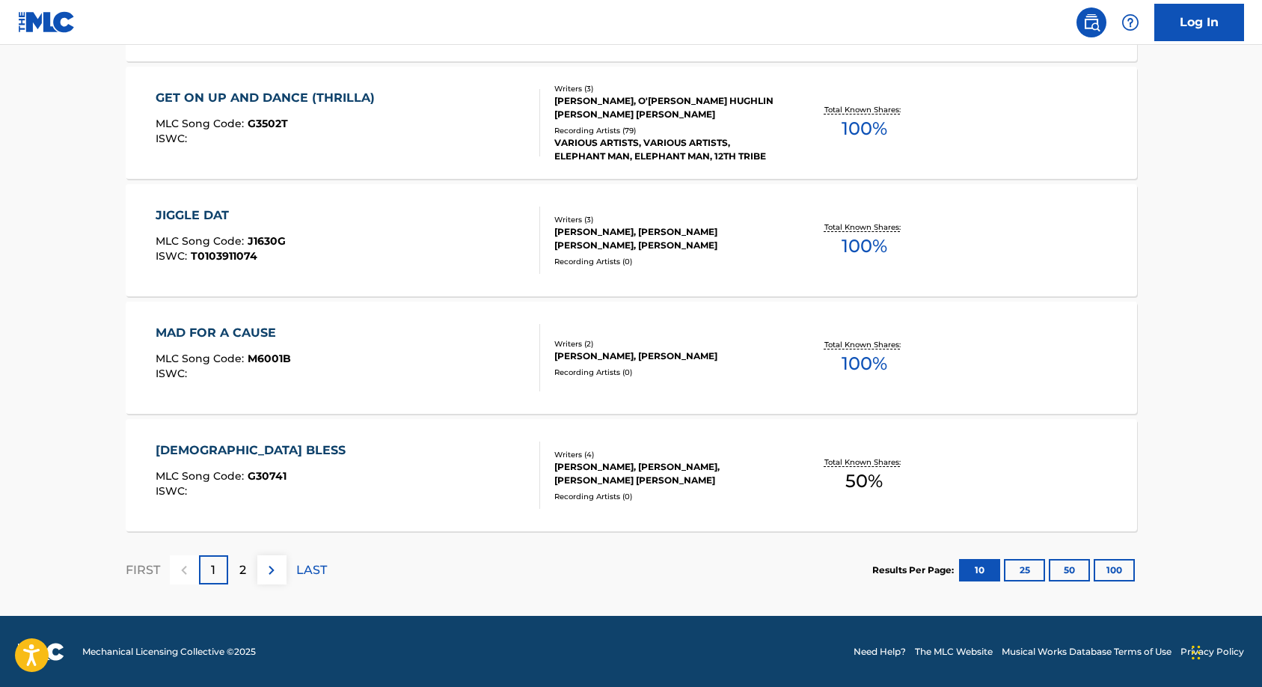
scroll to position [1144, 0]
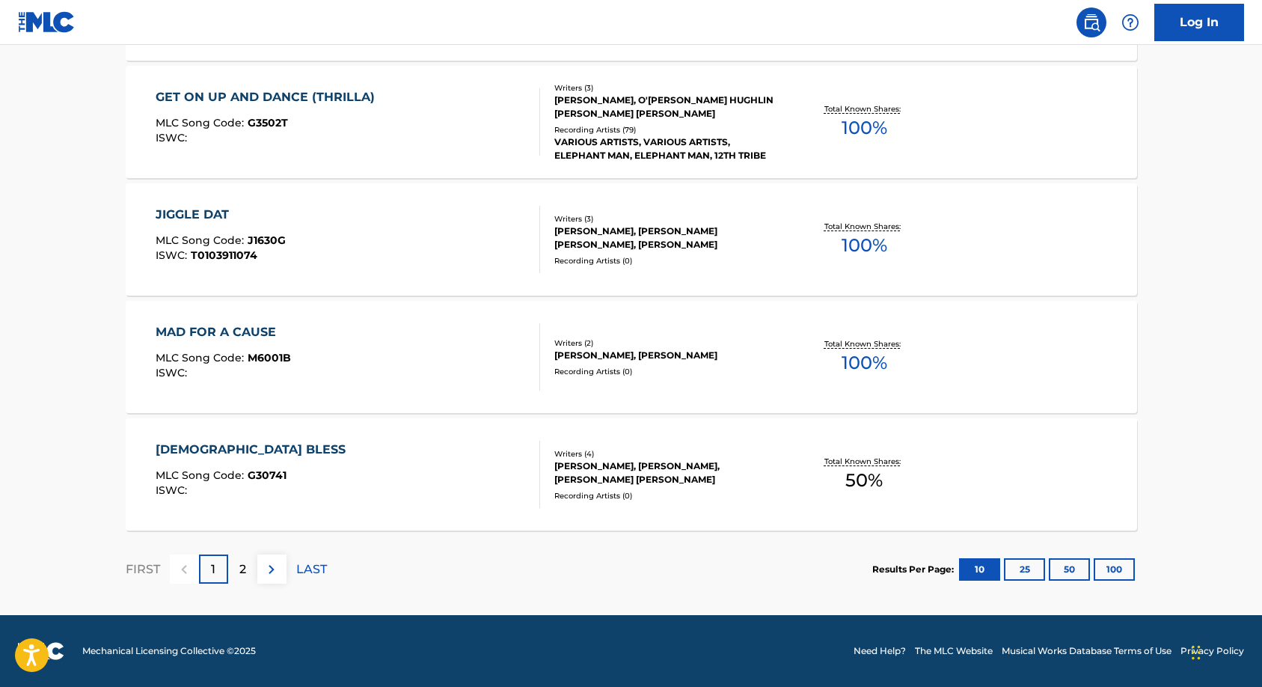
click at [610, 468] on div "[PERSON_NAME], [PERSON_NAME], [PERSON_NAME] [PERSON_NAME]" at bounding box center [667, 472] width 226 height 27
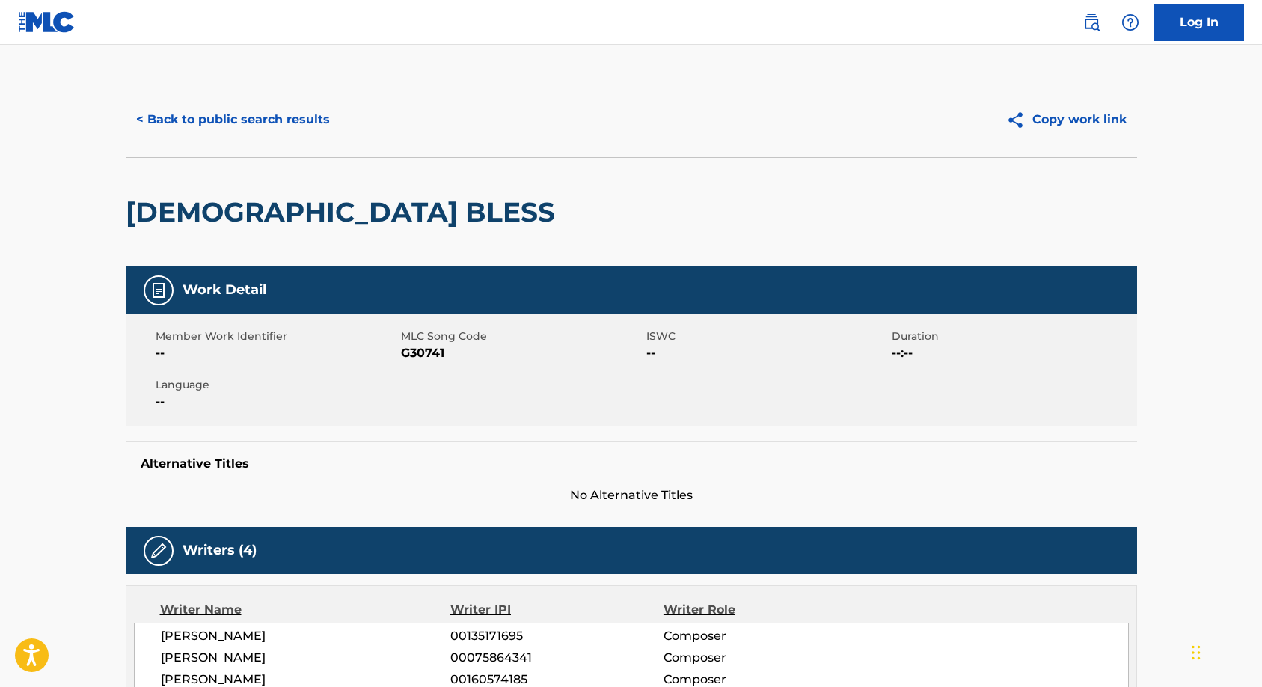
click at [281, 117] on button "< Back to public search results" at bounding box center [233, 119] width 215 height 37
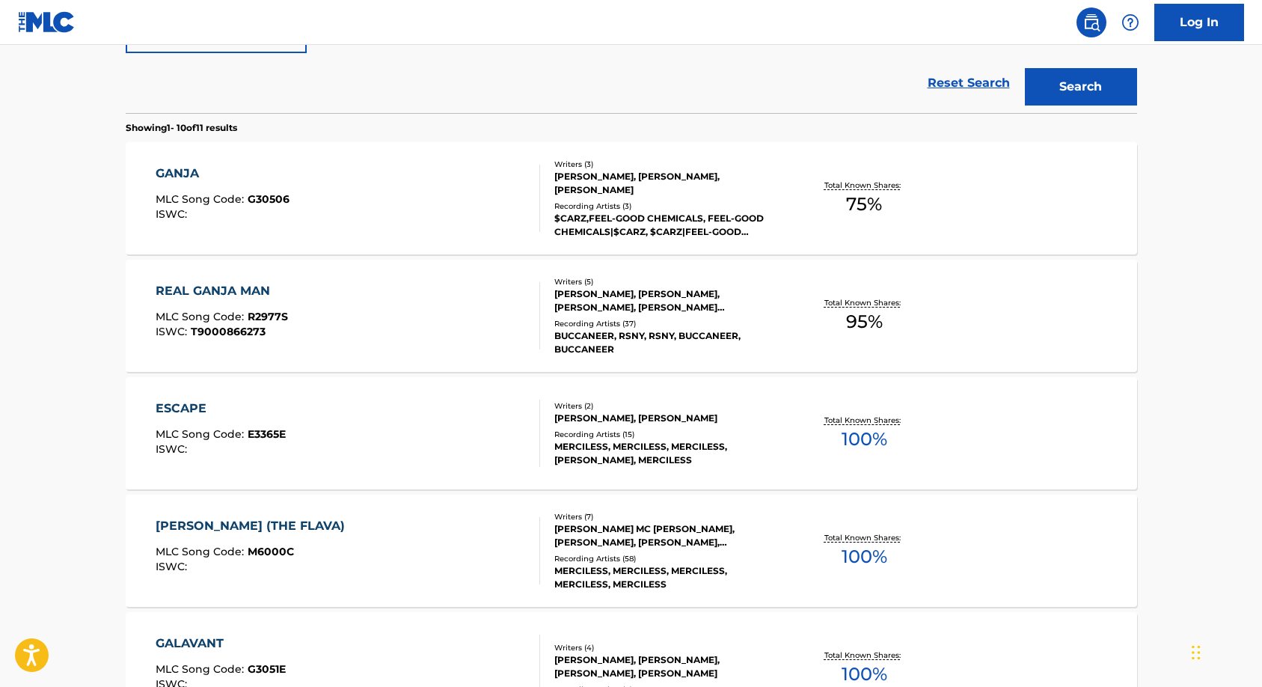
scroll to position [272, 0]
